Goal: Check status: Check status

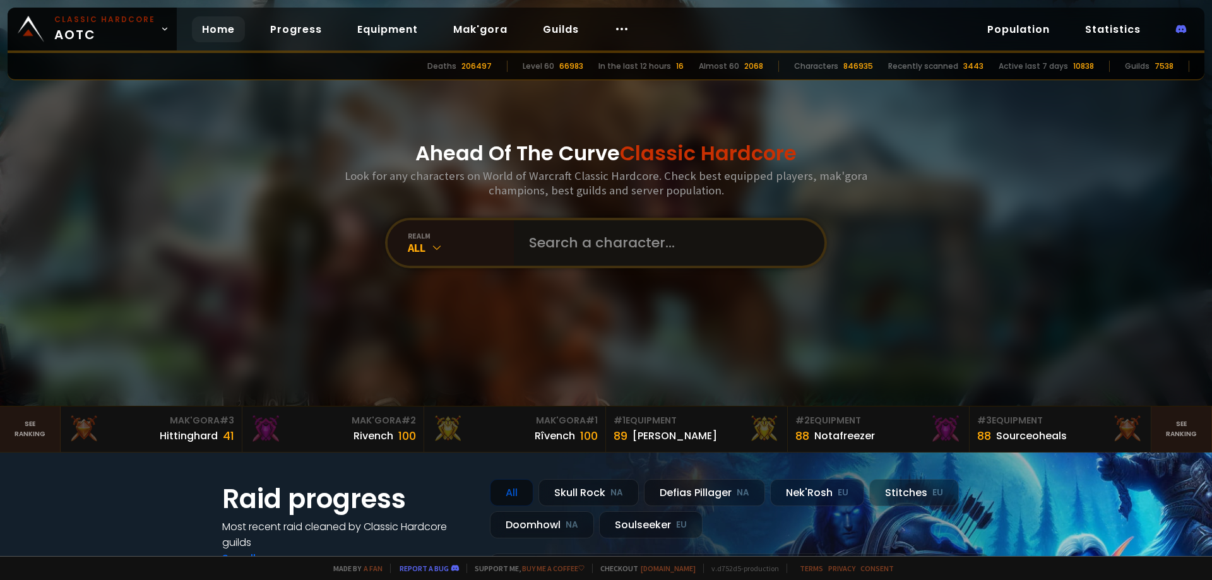
click at [564, 239] on input "text" at bounding box center [665, 242] width 288 height 45
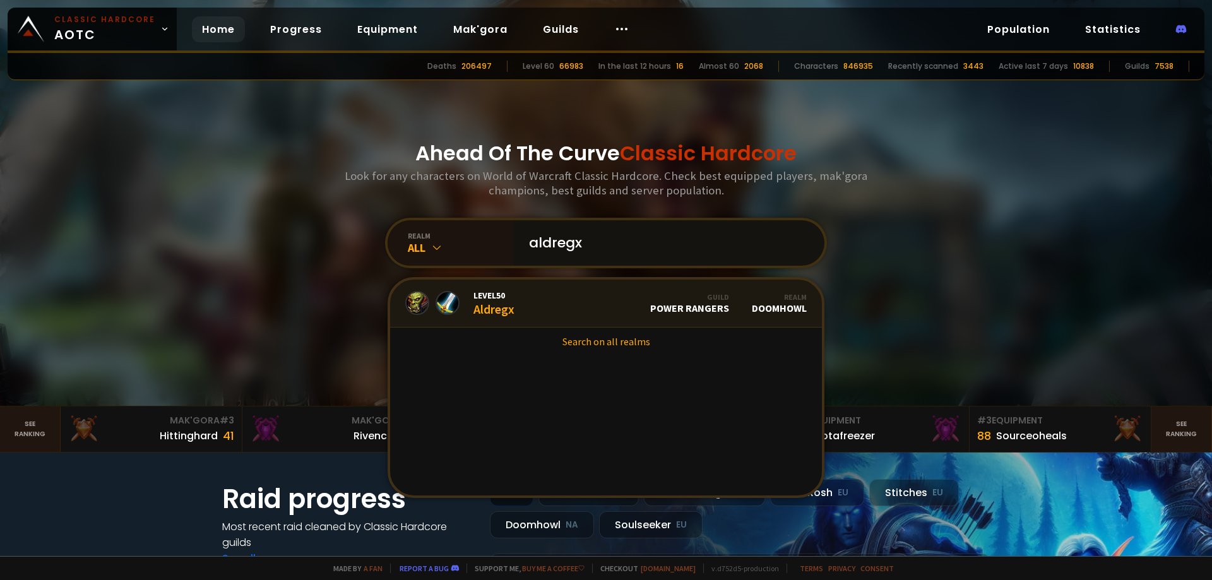
type input "aldregx"
click at [535, 305] on link "Level 50 Aldregx Guild Power Rangers Realm Doomhowl" at bounding box center [606, 304] width 432 height 48
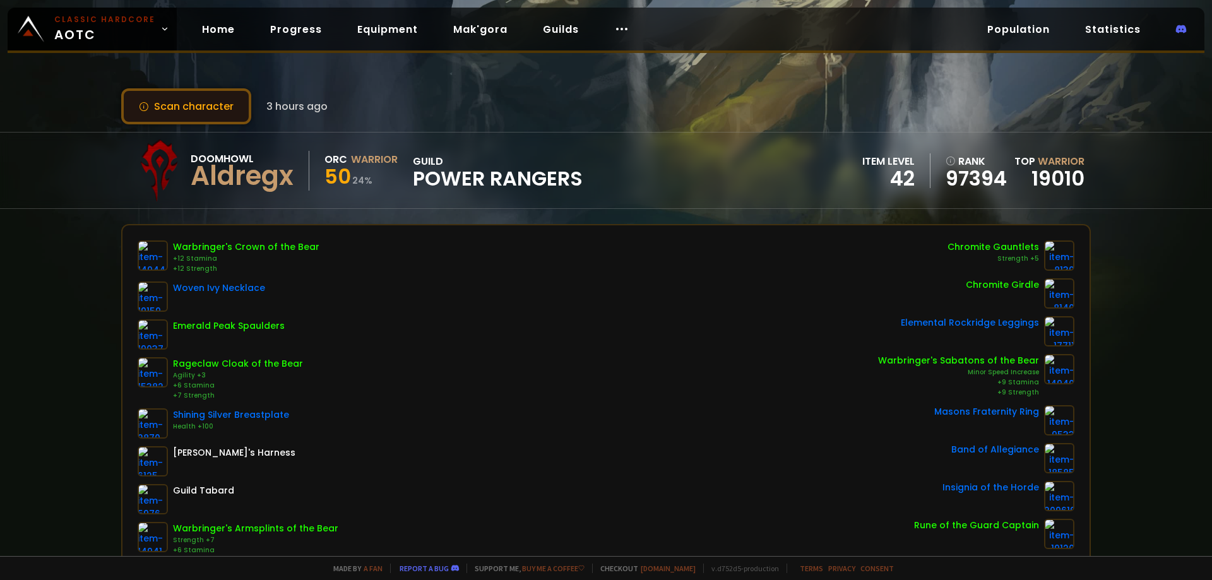
click at [205, 107] on button "Scan character" at bounding box center [186, 106] width 130 height 36
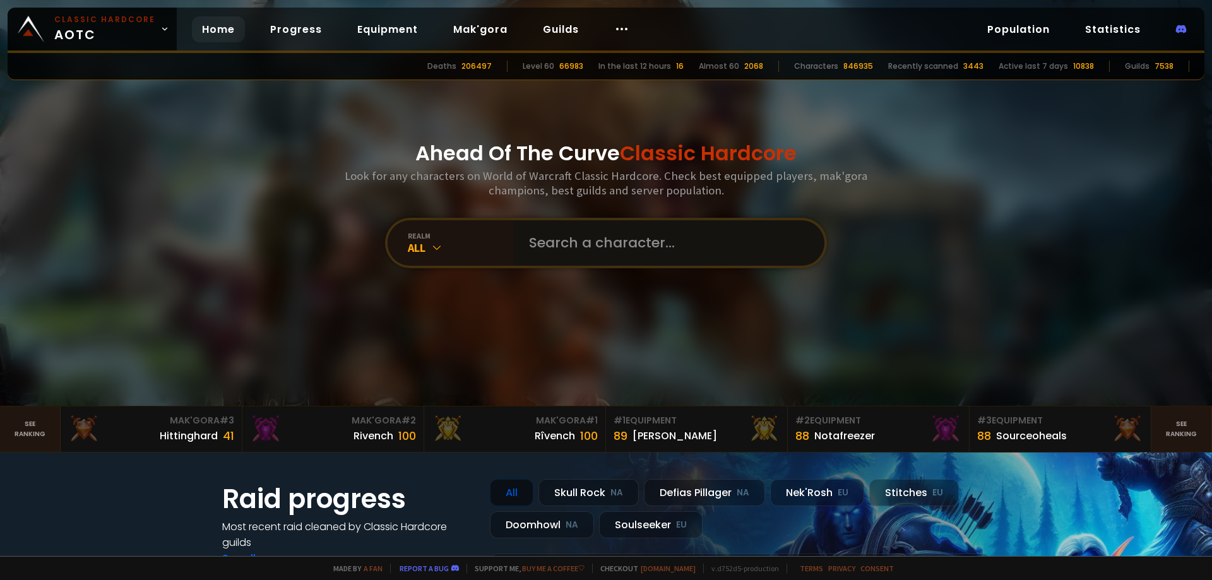
click at [581, 241] on input "text" at bounding box center [665, 242] width 288 height 45
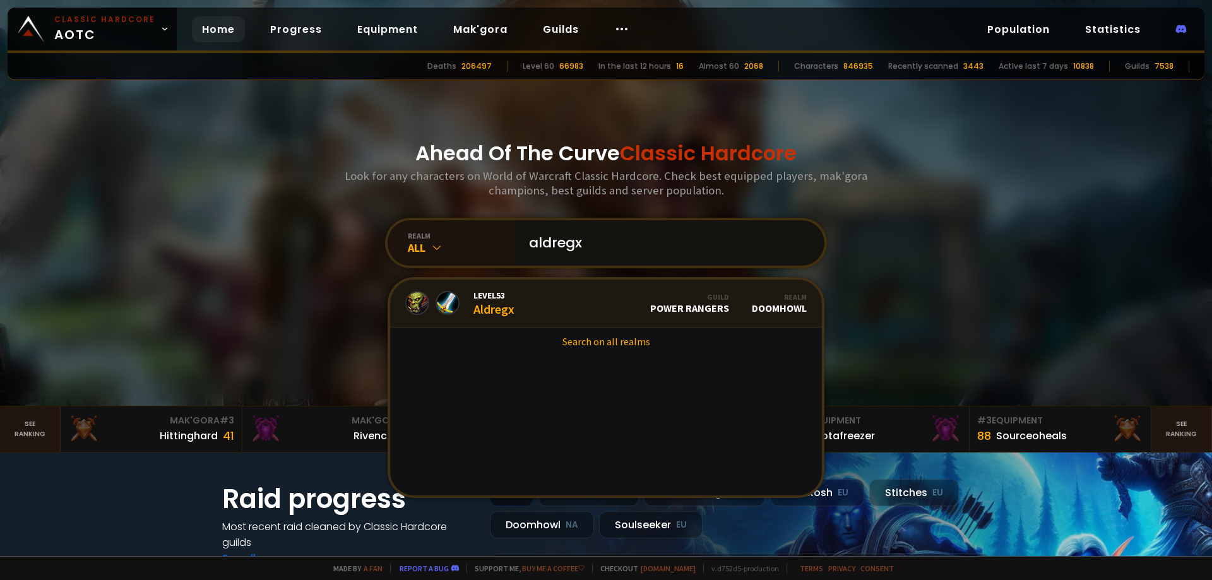
type input "aldregx"
click at [538, 290] on link "Level 53 Aldregx Guild Power Rangers Realm Doomhowl" at bounding box center [606, 304] width 432 height 48
